Goal: Obtain resource: Download file/media

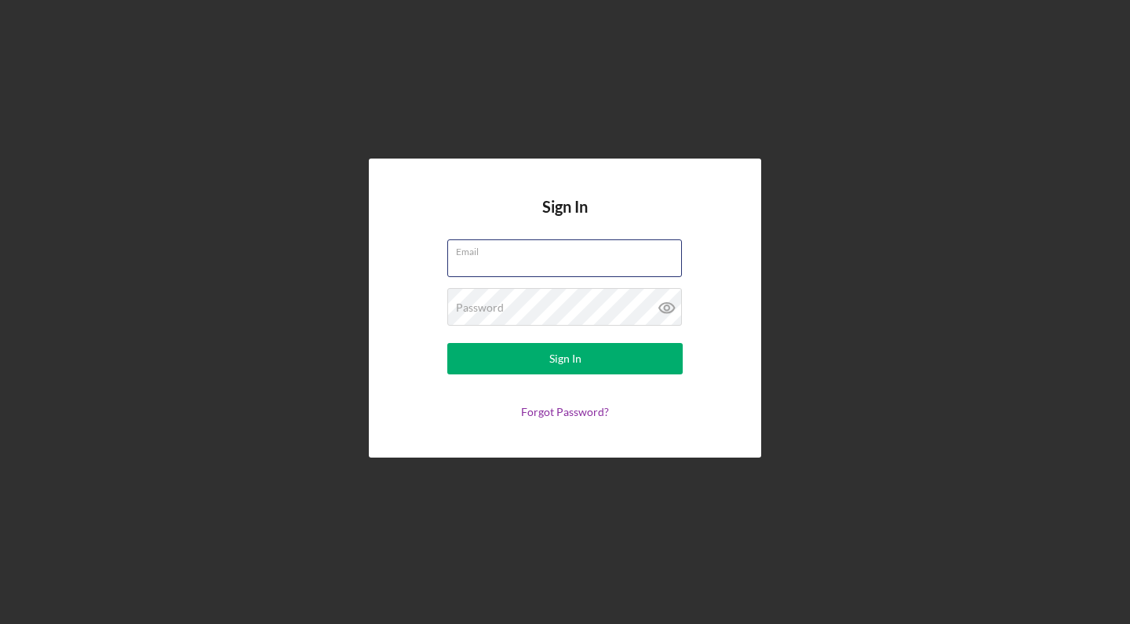
type input "Daleaowen@gmail.com"
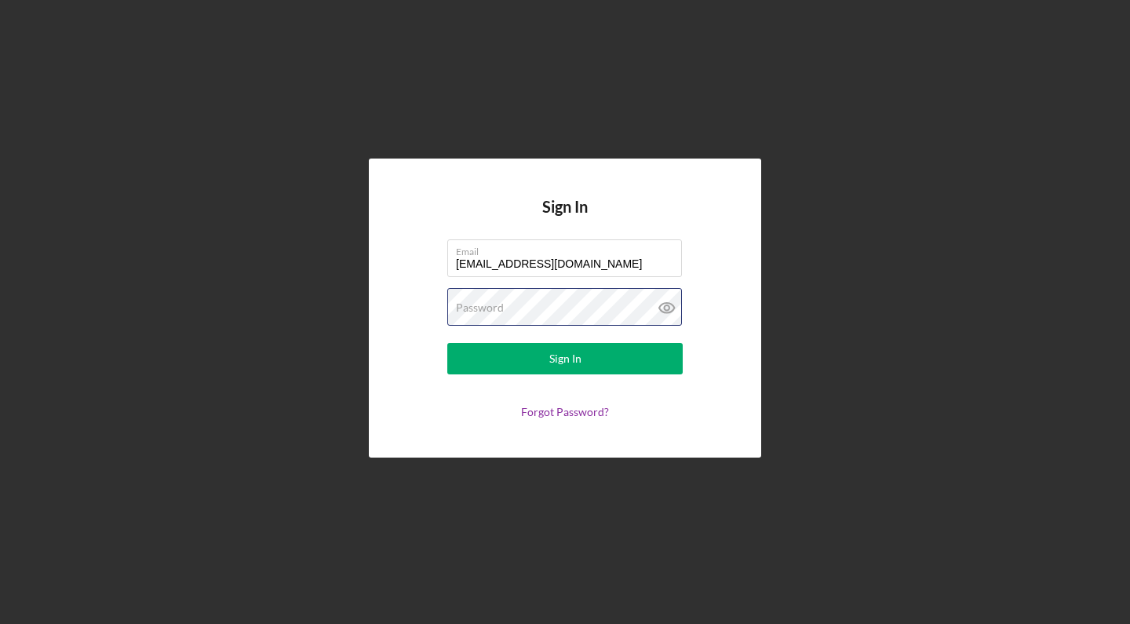
click at [565, 343] on button "Sign In" at bounding box center [565, 358] width 236 height 31
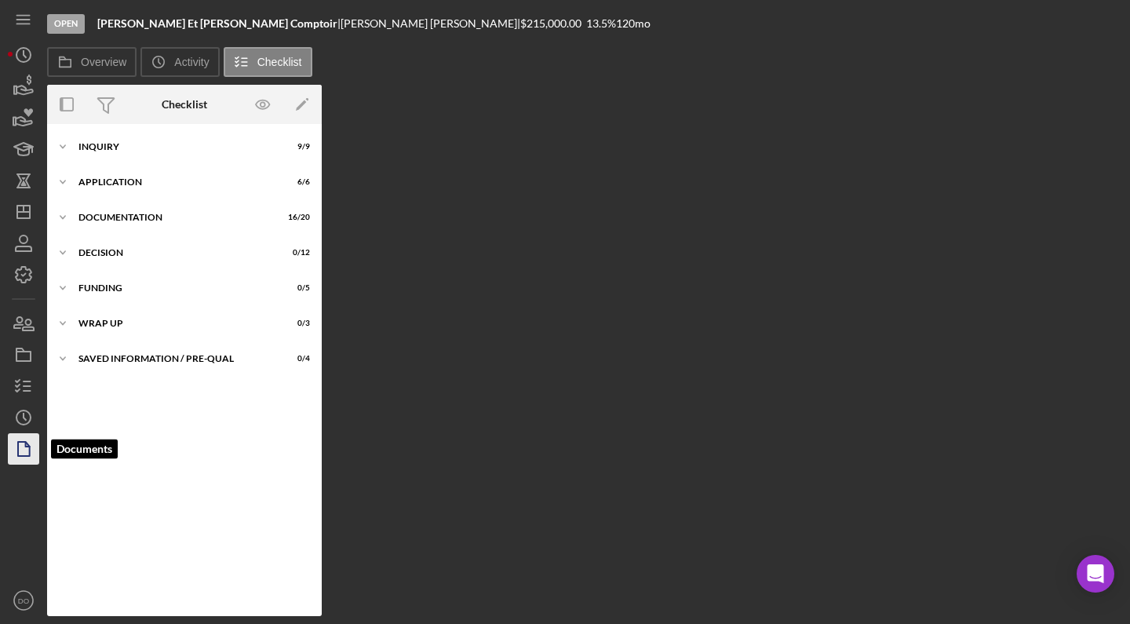
click at [20, 453] on icon "button" at bounding box center [23, 448] width 39 height 39
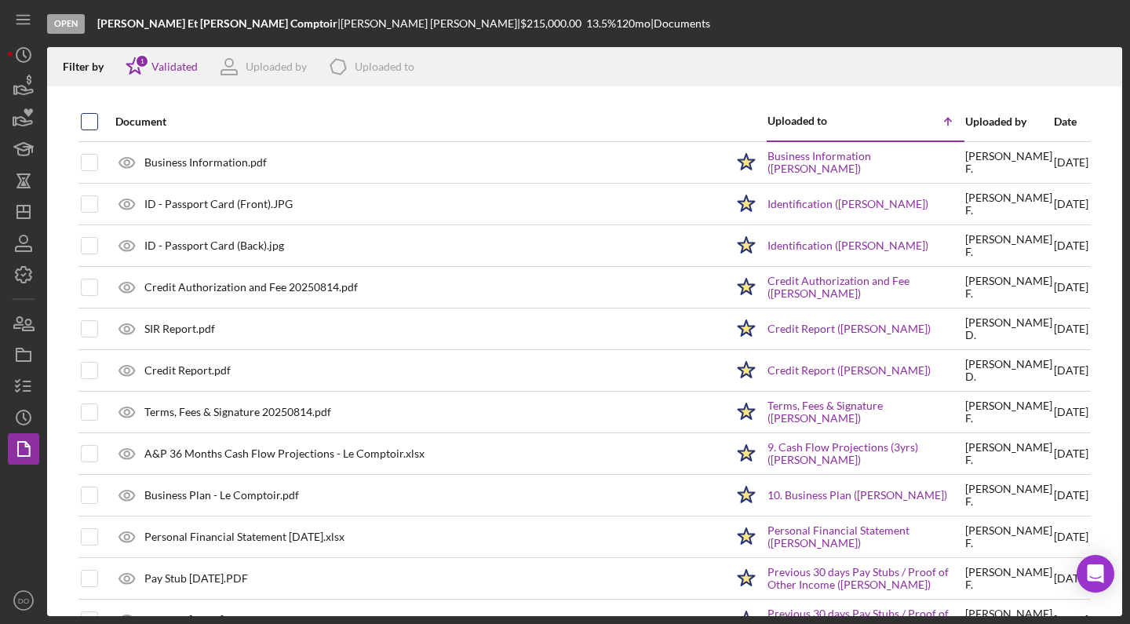
click at [94, 120] on input "checkbox" at bounding box center [90, 122] width 16 height 16
checkbox input "true"
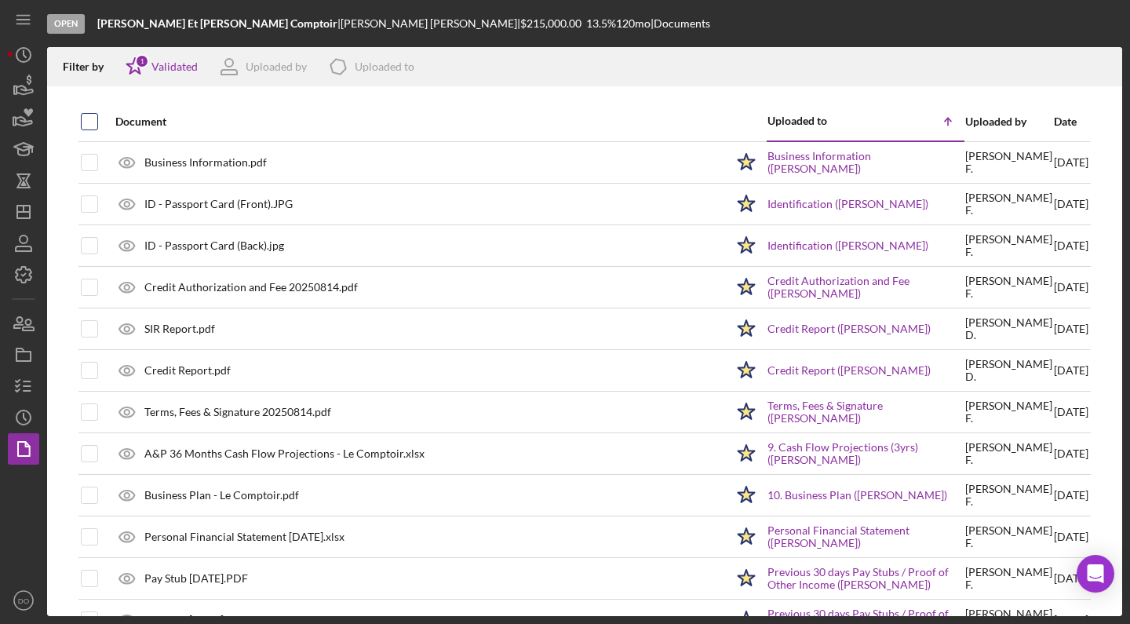
checkbox input "true"
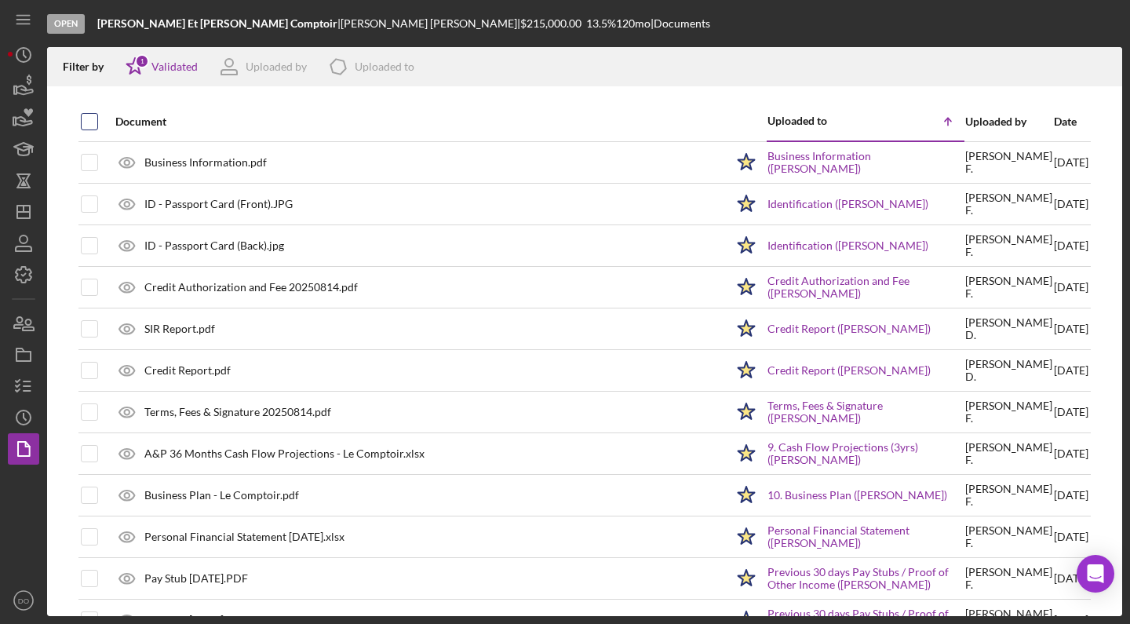
checkbox input "true"
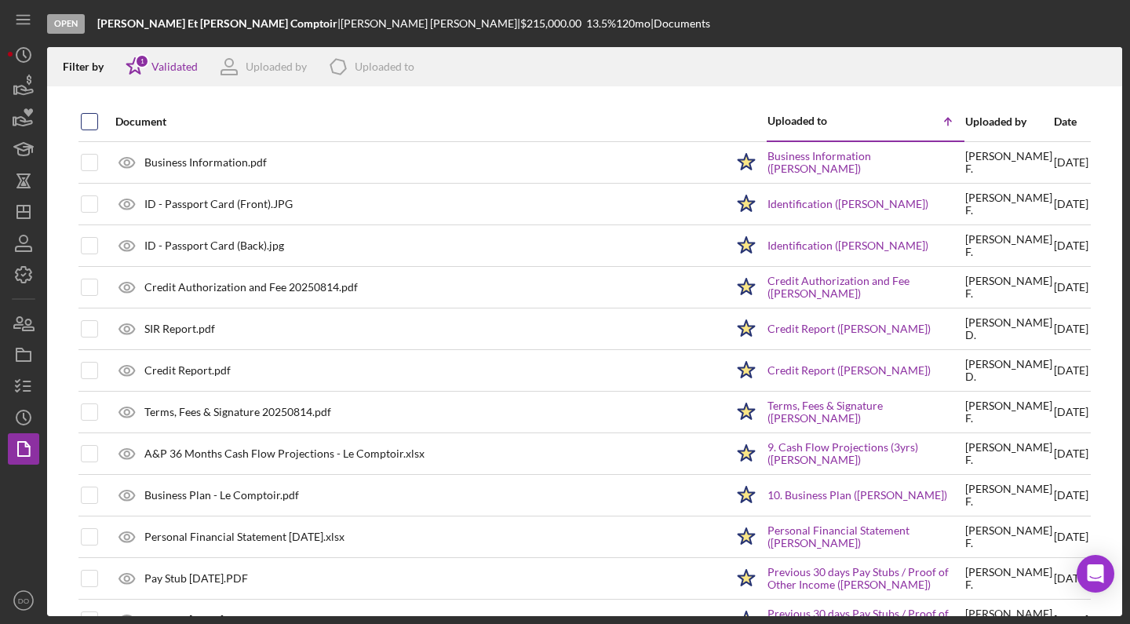
checkbox input "true"
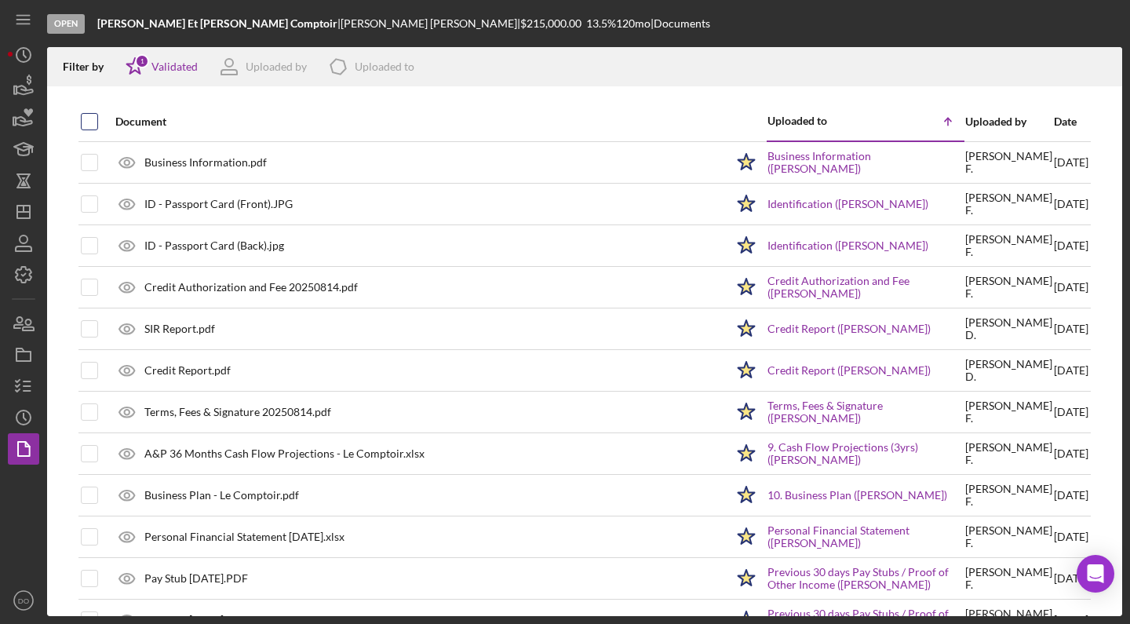
checkbox input "true"
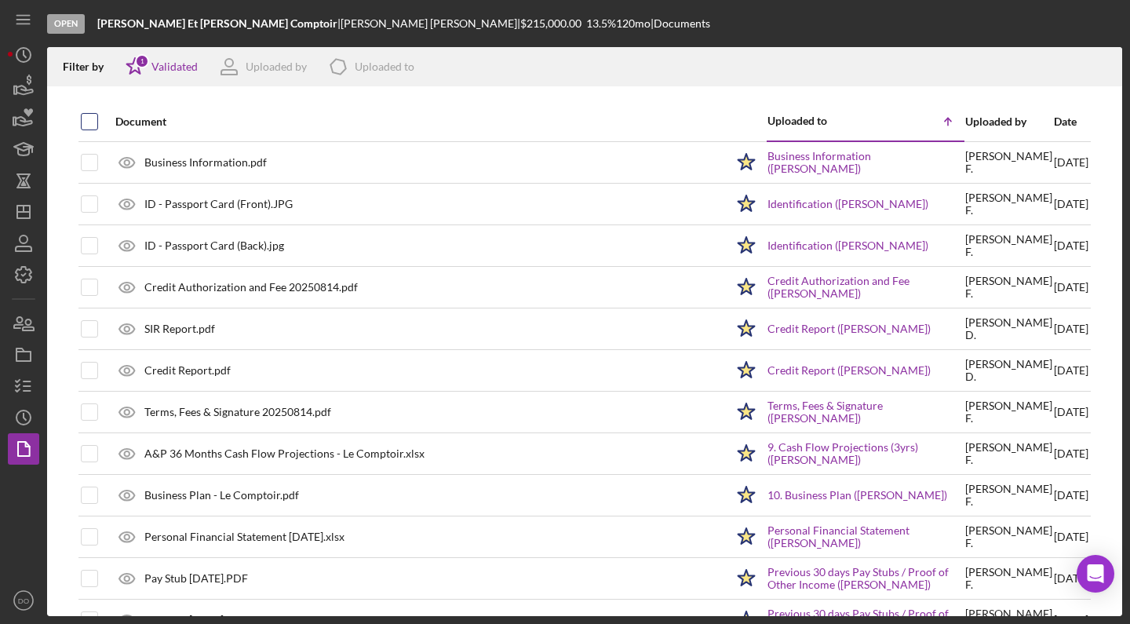
checkbox input "true"
click at [1097, 66] on icon "Icon/Download" at bounding box center [1103, 66] width 35 height 35
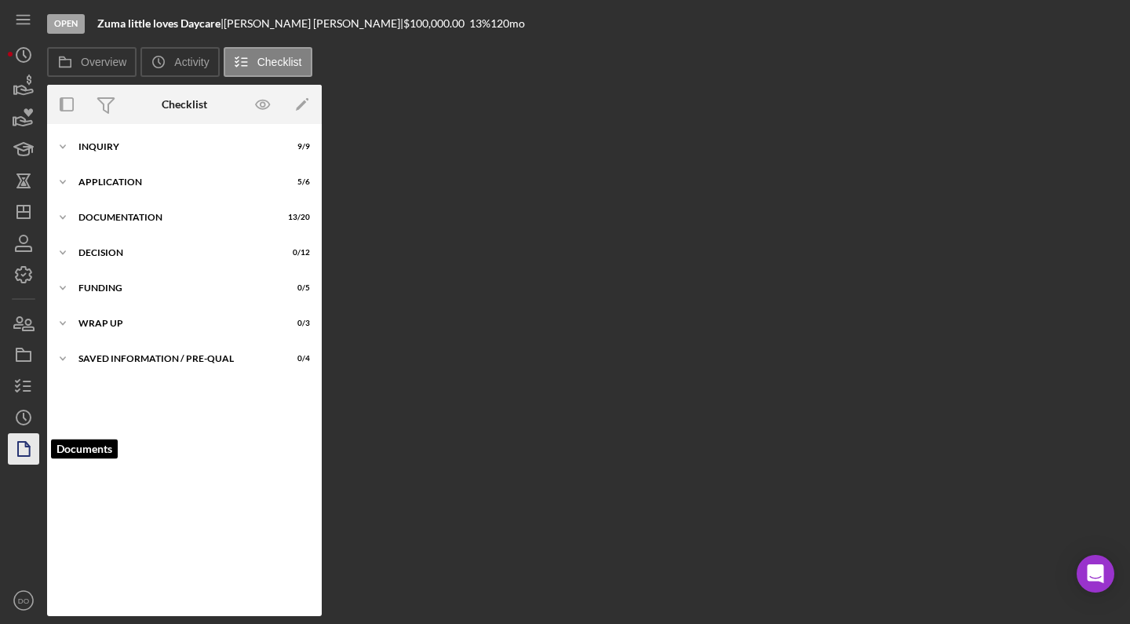
click at [19, 459] on icon "button" at bounding box center [23, 448] width 39 height 39
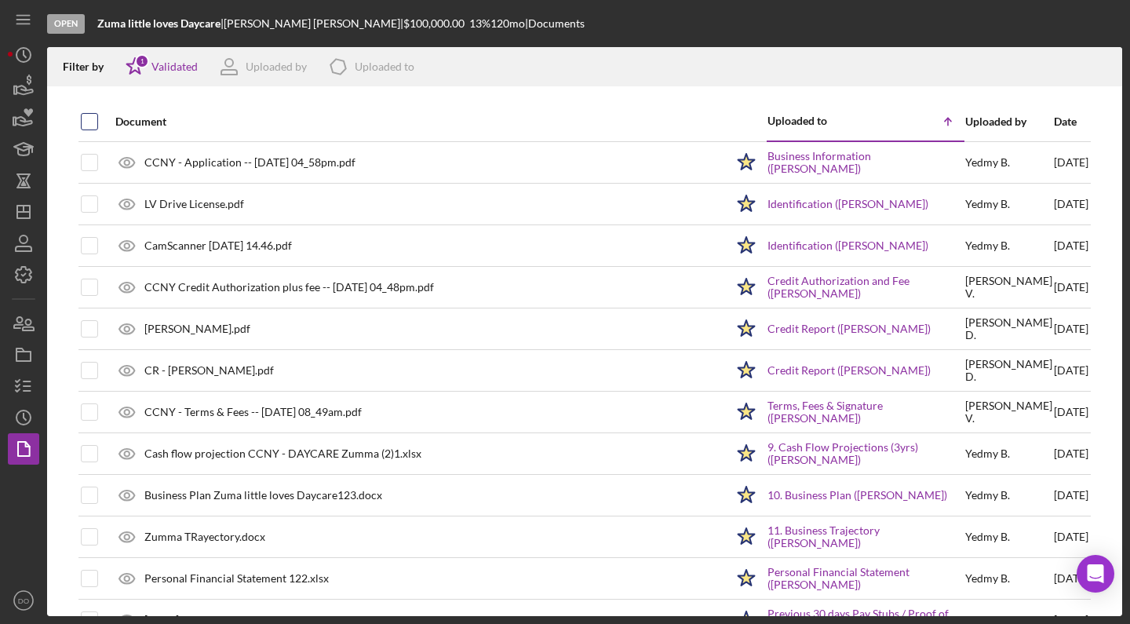
click at [87, 125] on input "checkbox" at bounding box center [90, 122] width 16 height 16
checkbox input "true"
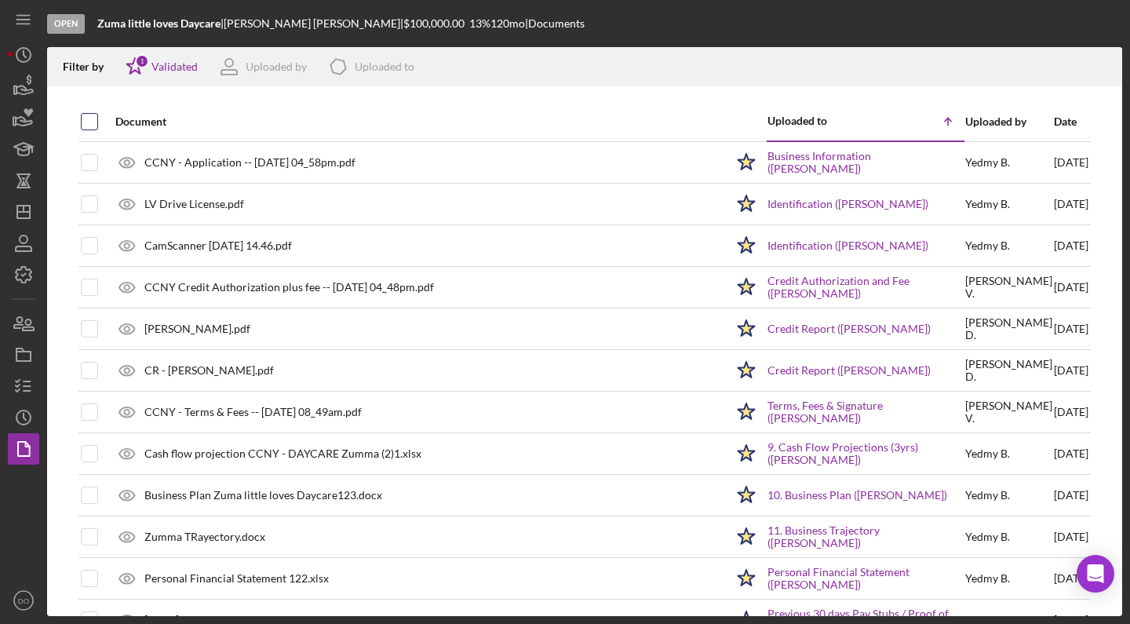
checkbox input "true"
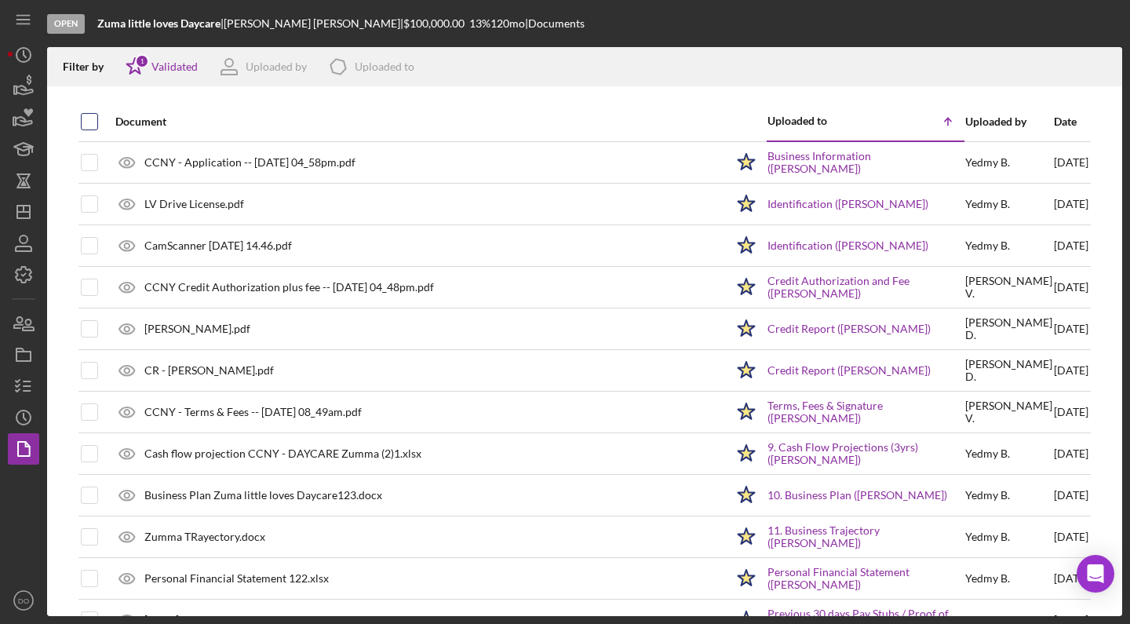
checkbox input "true"
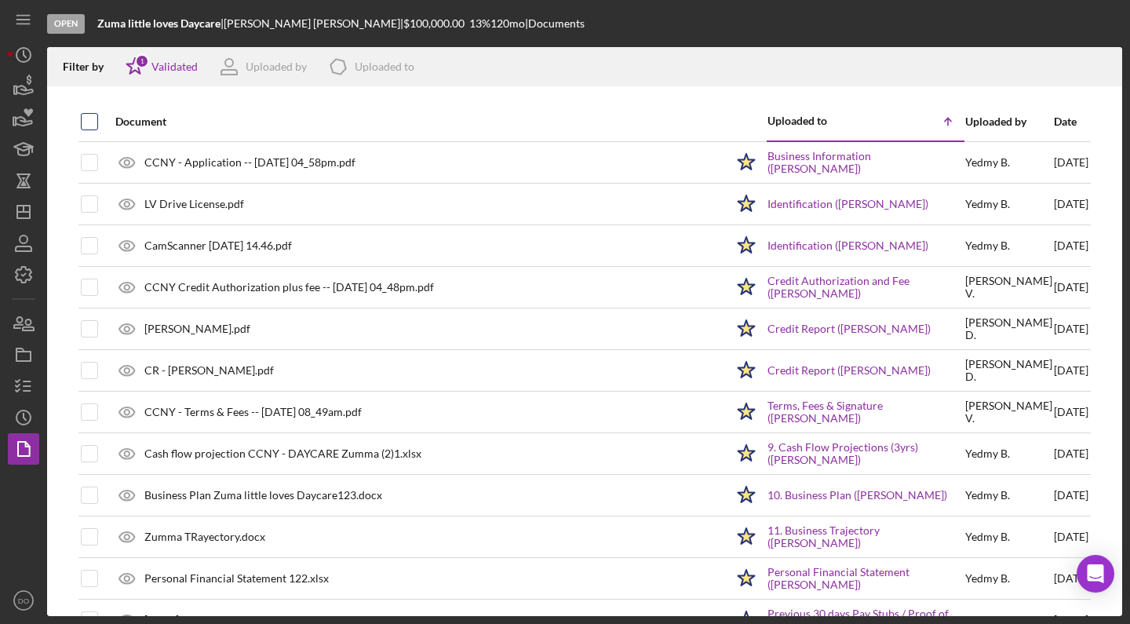
checkbox input "true"
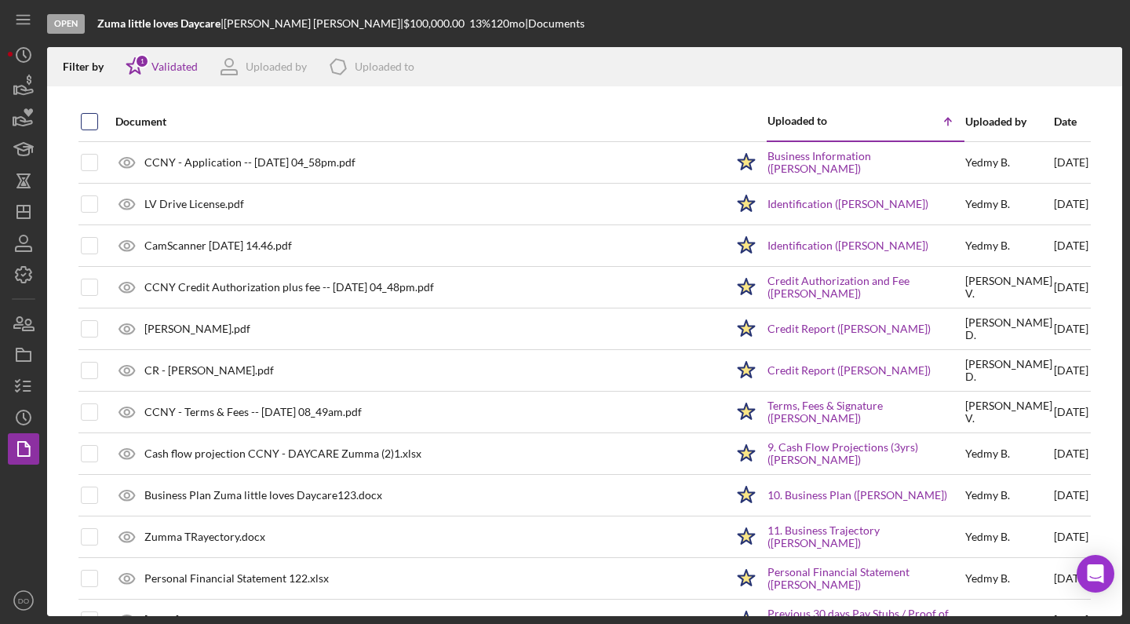
checkbox input "true"
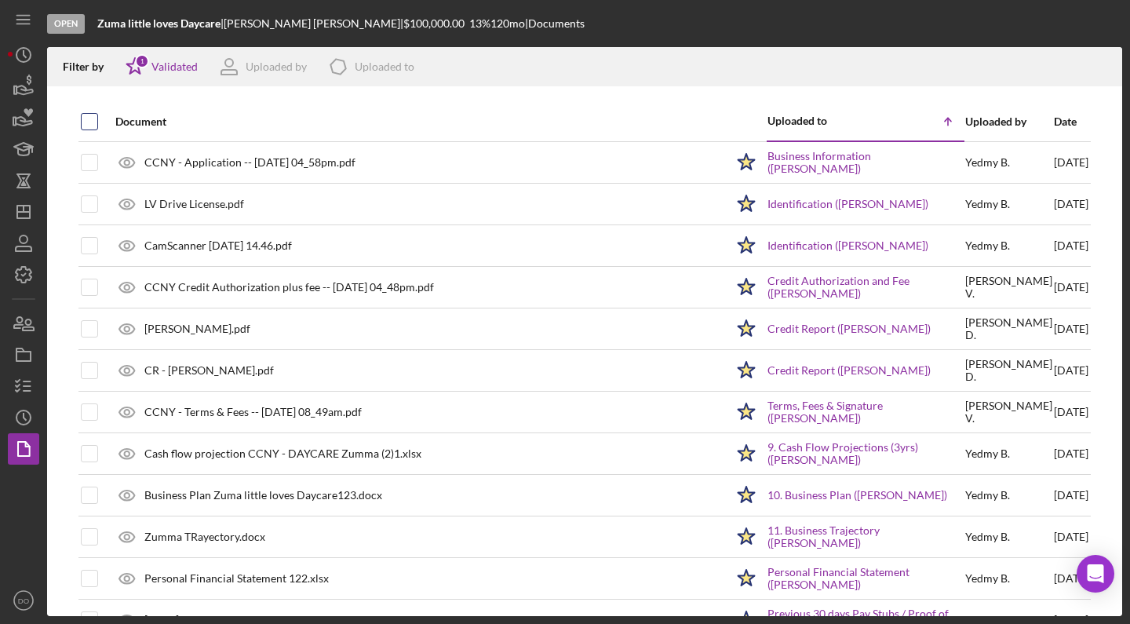
checkbox input "true"
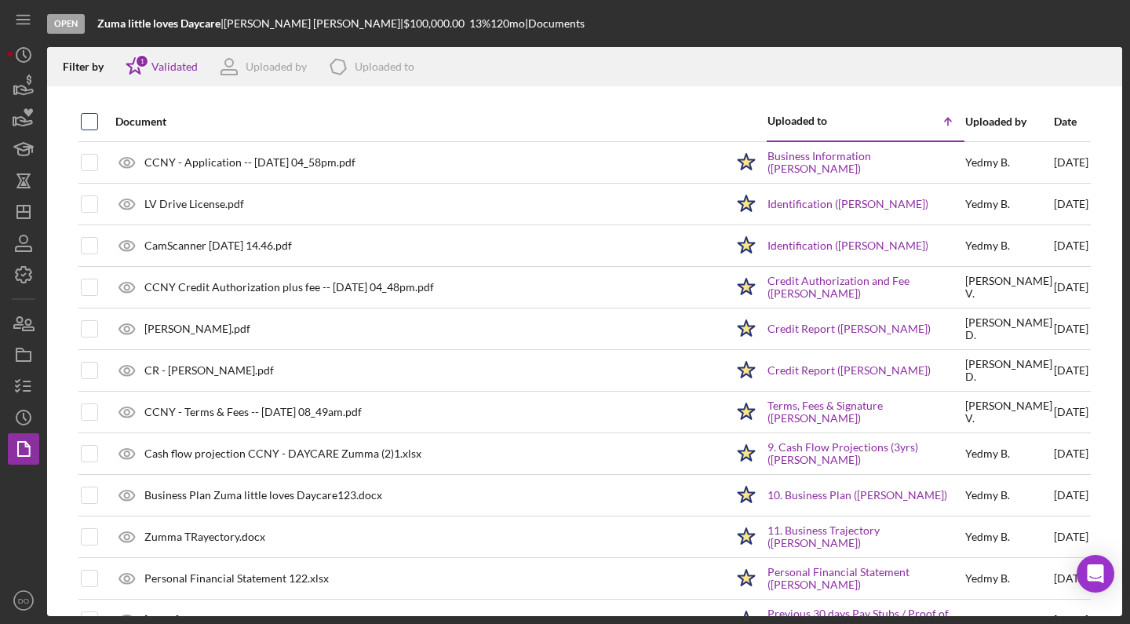
checkbox input "true"
click at [1119, 71] on icon "Icon/Download" at bounding box center [1103, 66] width 35 height 35
